Goal: Information Seeking & Learning: Learn about a topic

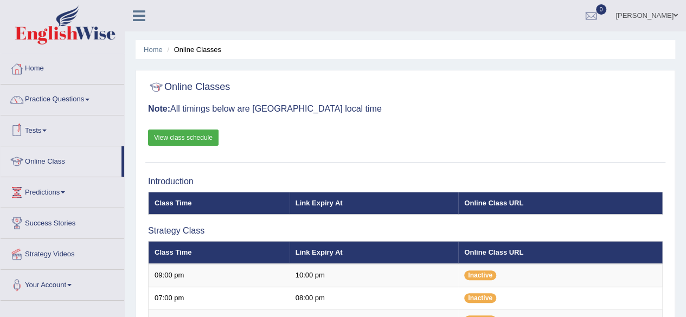
click at [36, 156] on link "Online Class" at bounding box center [61, 160] width 121 height 27
click at [47, 160] on link "Online Class" at bounding box center [61, 160] width 121 height 27
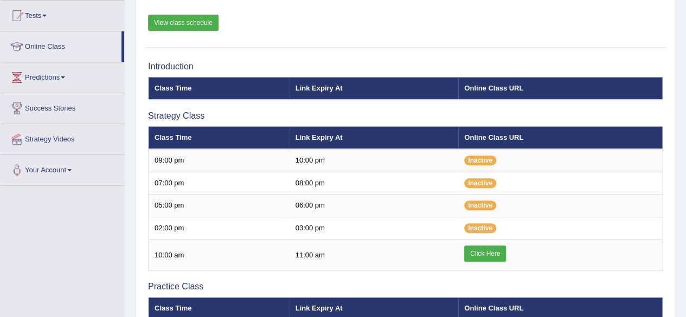
scroll to position [114, 0]
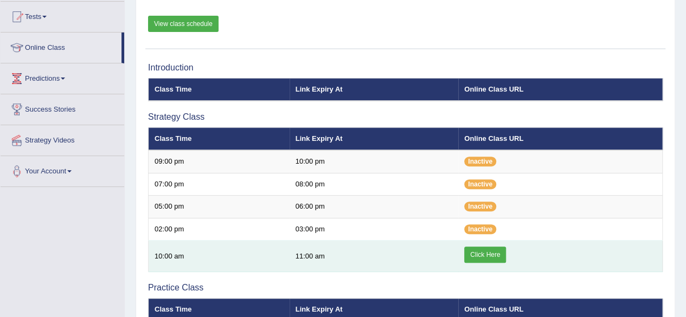
click at [494, 251] on link "Click Here" at bounding box center [486, 255] width 42 height 16
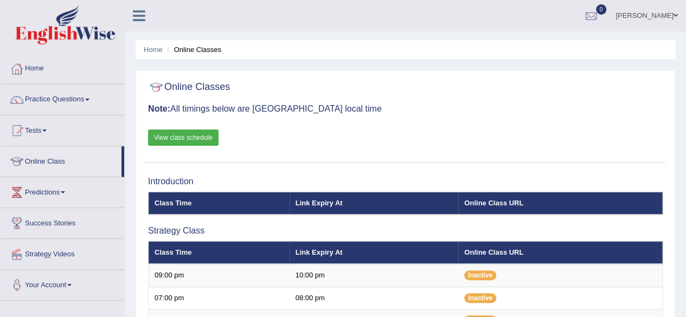
drag, startPoint x: 123, startPoint y: 42, endPoint x: 128, endPoint y: 0, distance: 42.6
click at [53, 99] on link "Practice Questions" at bounding box center [63, 98] width 124 height 27
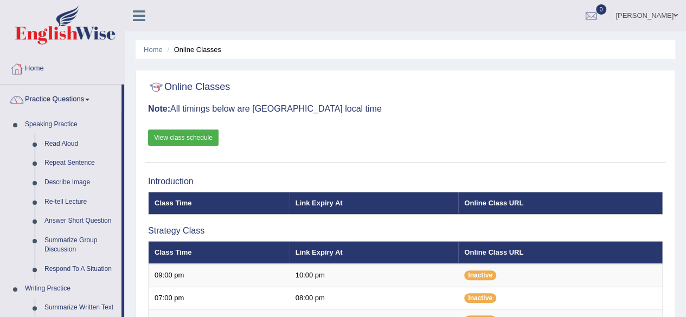
drag, startPoint x: 123, startPoint y: 121, endPoint x: 126, endPoint y: 165, distance: 44.0
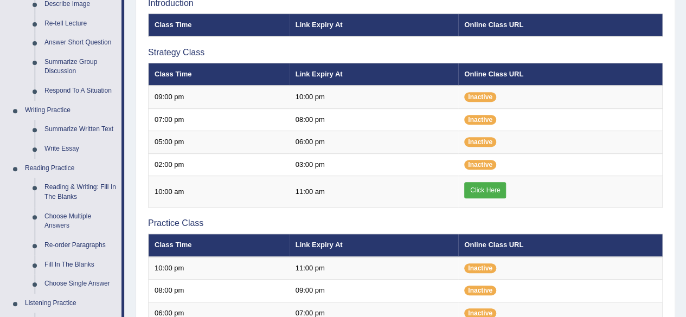
scroll to position [174, 0]
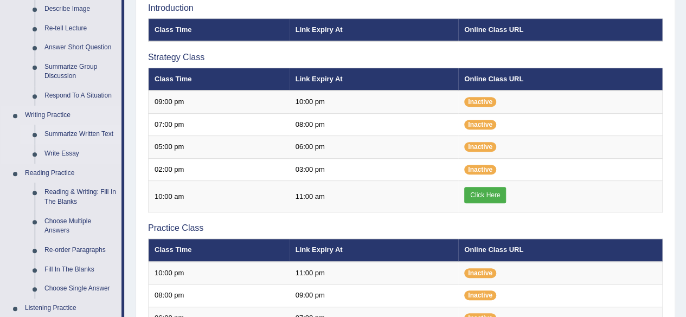
click at [77, 134] on link "Summarize Written Text" at bounding box center [81, 135] width 82 height 20
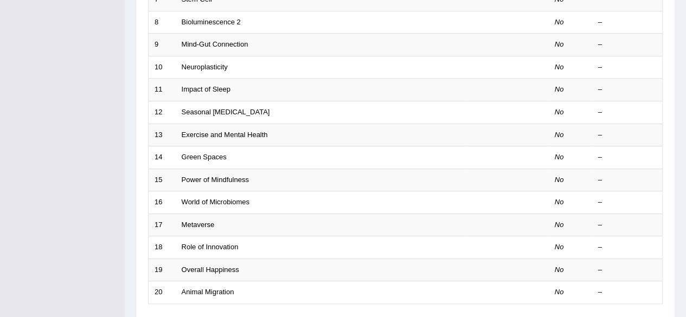
scroll to position [396, 0]
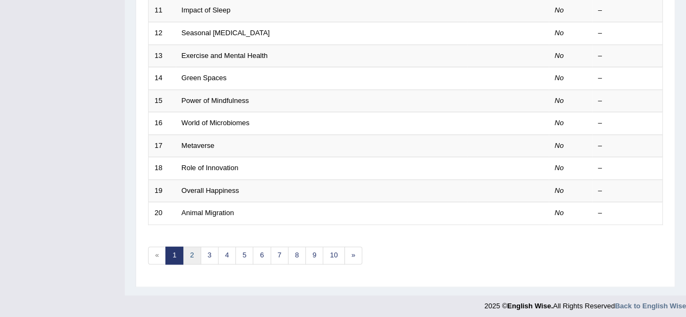
click at [190, 255] on link "2" at bounding box center [192, 256] width 18 height 18
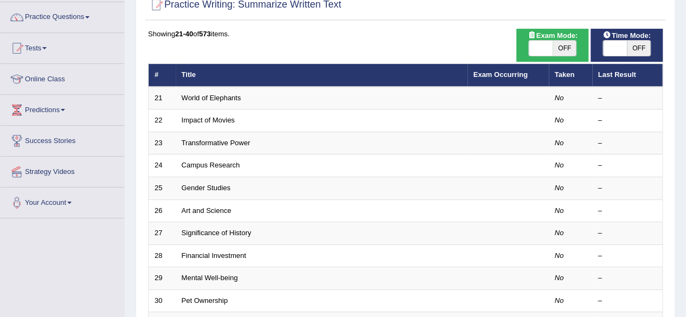
scroll to position [85, 0]
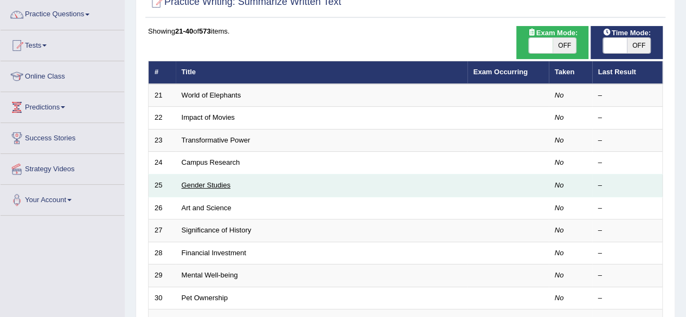
click at [211, 182] on link "Gender Studies" at bounding box center [206, 185] width 49 height 8
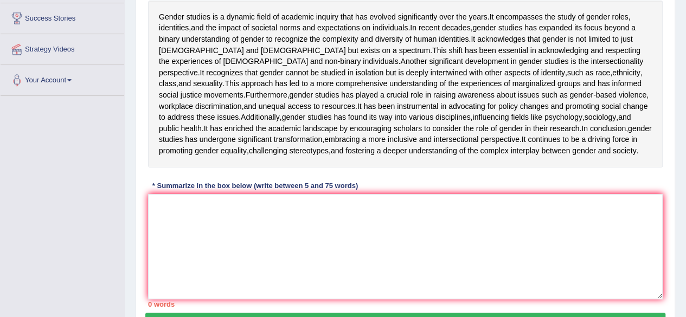
scroll to position [206, 0]
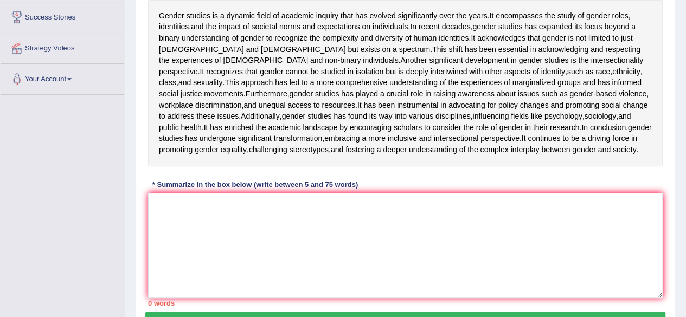
drag, startPoint x: 156, startPoint y: 13, endPoint x: 217, endPoint y: 343, distance: 335.4
click at [213, 298] on textarea at bounding box center [405, 245] width 515 height 105
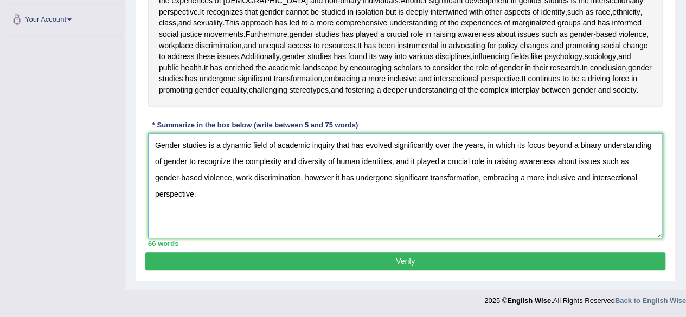
scroll to position [342, 0]
type textarea "Gender studies is a dynamic field of academic inquiry that has evolved signific…"
click at [425, 265] on button "Verify" at bounding box center [405, 261] width 520 height 18
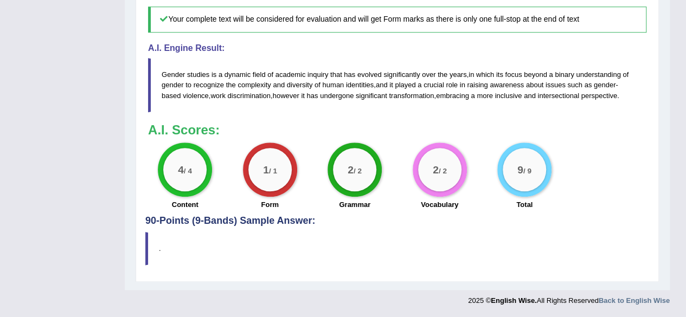
scroll to position [522, 0]
